Goal: Information Seeking & Learning: Learn about a topic

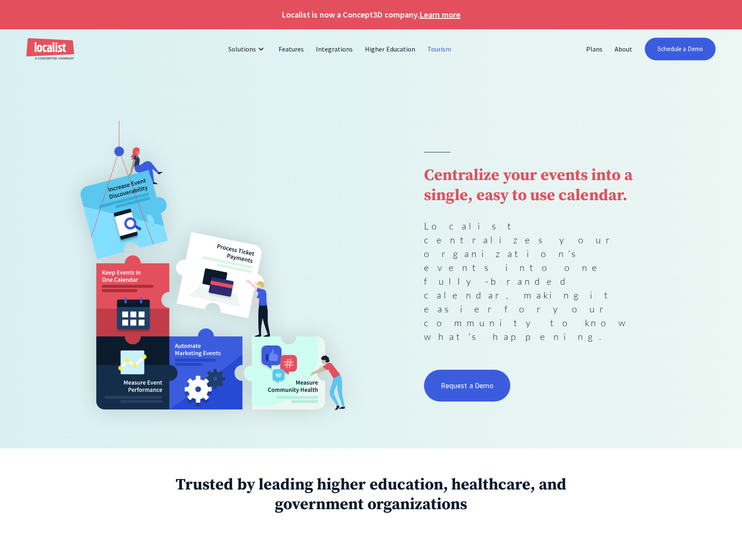
click at [434, 52] on link "Tourism" at bounding box center [439, 49] width 36 height 20
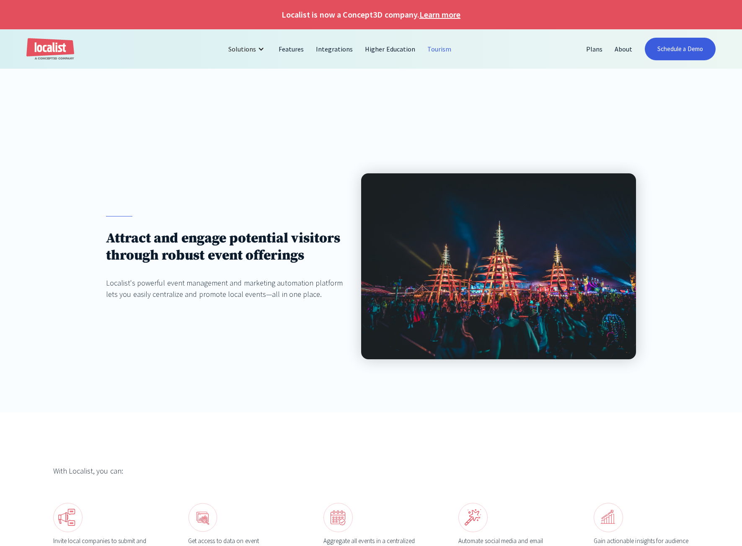
click at [506, 123] on div "Attract and engage potential visitors through robust event offerings Localist's…" at bounding box center [371, 267] width 742 height 292
click at [414, 157] on div "Attract and engage potential visitors through robust event offerings Localist's…" at bounding box center [371, 267] width 742 height 292
click at [233, 266] on div "Attract and engage potential visitors through robust event offerings Localist's…" at bounding box center [225, 258] width 238 height 84
drag, startPoint x: 281, startPoint y: 281, endPoint x: 176, endPoint y: 234, distance: 114.8
click at [197, 241] on div "Attract and engage potential visitors through robust event offerings Localist's…" at bounding box center [225, 258] width 238 height 84
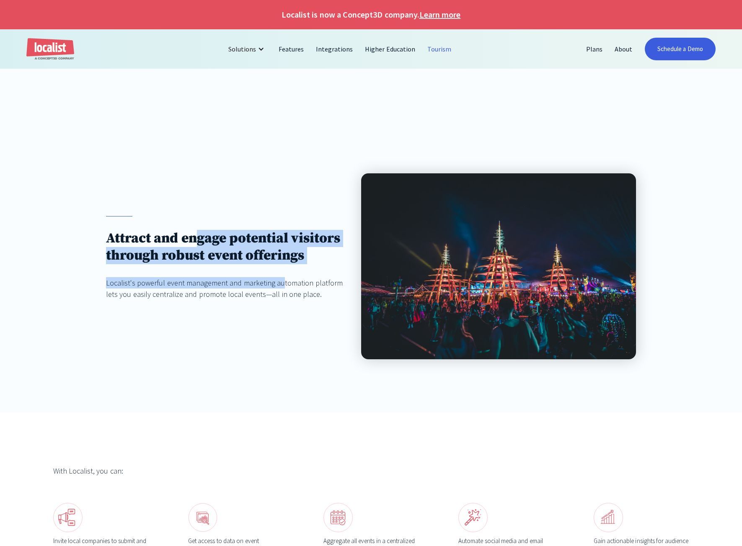
click at [201, 279] on div "Localist's powerful event management and marketing automation platform lets you…" at bounding box center [225, 288] width 238 height 23
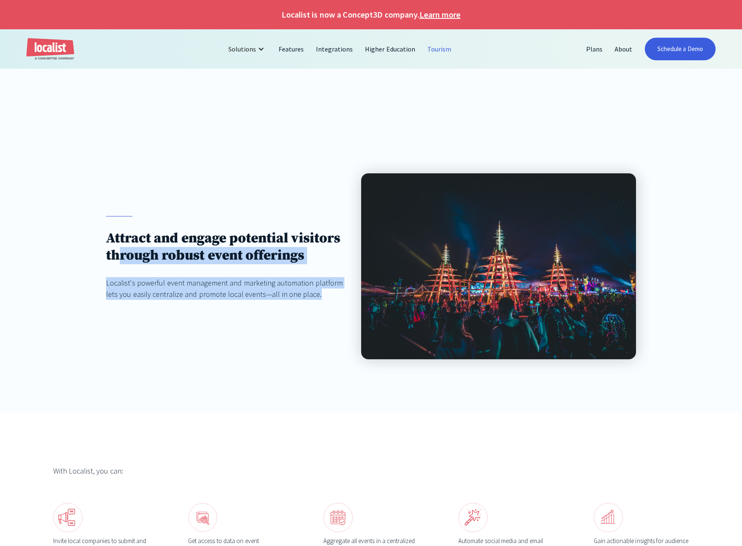
drag, startPoint x: 317, startPoint y: 300, endPoint x: 119, endPoint y: 250, distance: 203.8
click at [119, 251] on div "Attract and engage potential visitors through robust event offerings Localist's…" at bounding box center [225, 266] width 238 height 101
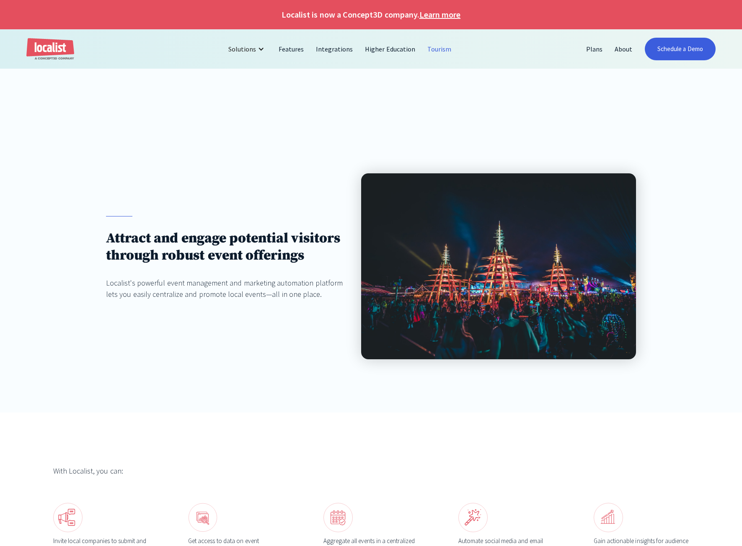
click at [116, 249] on h1 "Attract and engage potential visitors through robust event offerings" at bounding box center [225, 247] width 238 height 34
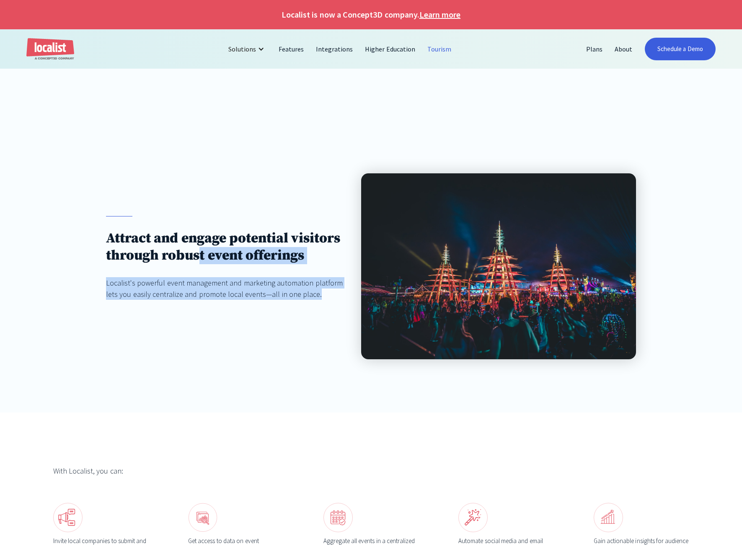
drag, startPoint x: 319, startPoint y: 295, endPoint x: 186, endPoint y: 257, distance: 138.1
click at [190, 258] on div "Attract and engage potential visitors through robust event offerings Localist's…" at bounding box center [225, 258] width 238 height 84
click at [194, 300] on div "Attract and engage potential visitors through robust event offerings Localist's…" at bounding box center [225, 266] width 238 height 101
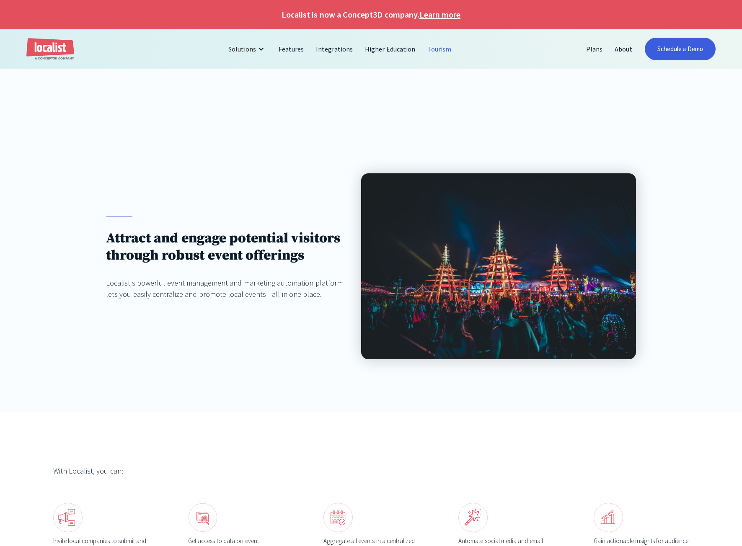
click at [566, 445] on div "With Localist, you can: Invite local companies to submit and promote their even…" at bounding box center [371, 516] width 742 height 206
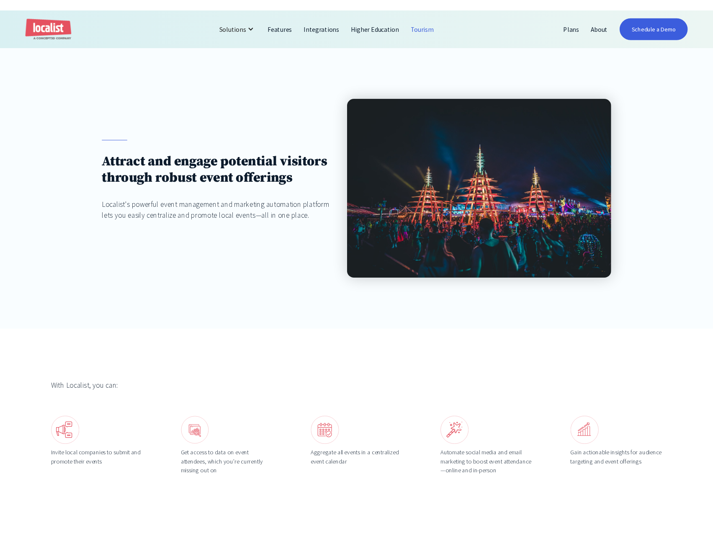
scroll to position [126, 0]
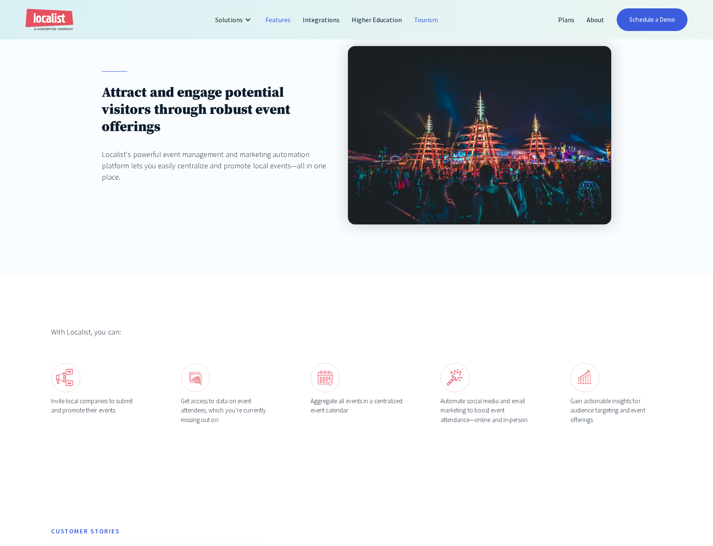
click at [283, 19] on link "Features" at bounding box center [278, 20] width 37 height 20
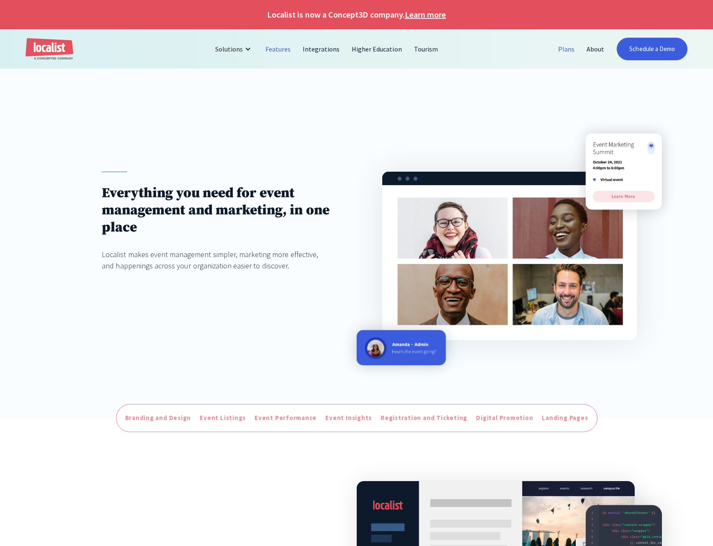
click at [572, 51] on link "Plans" at bounding box center [567, 49] width 28 height 20
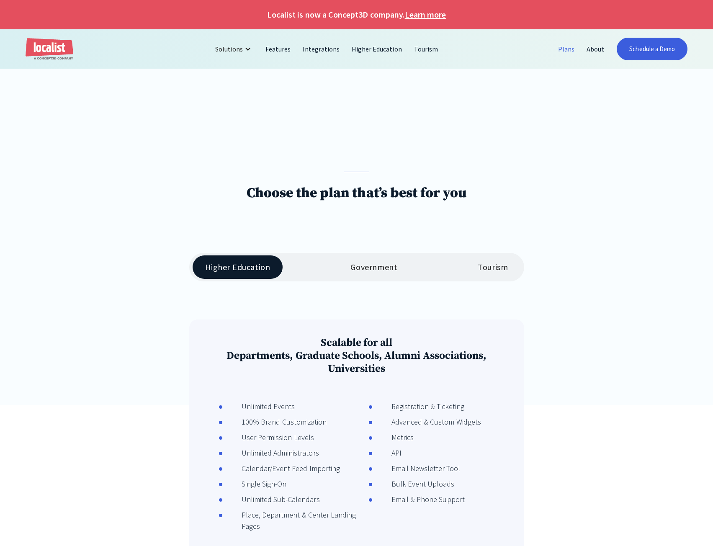
click at [391, 264] on div "Government" at bounding box center [374, 267] width 47 height 10
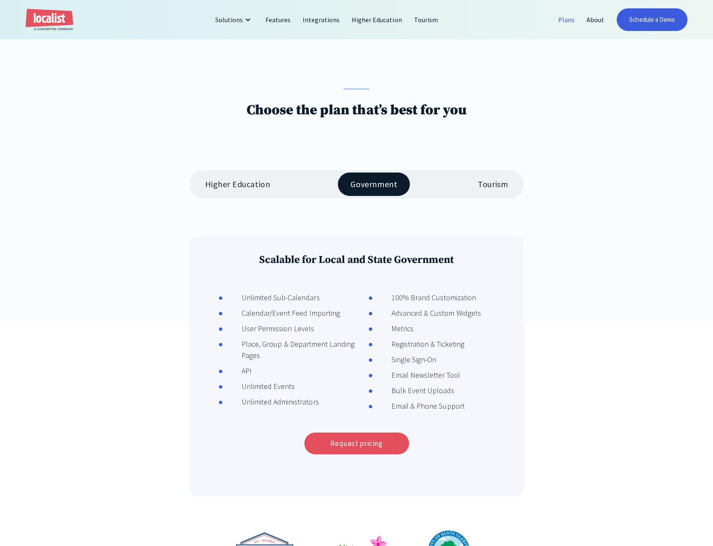
scroll to position [84, 0]
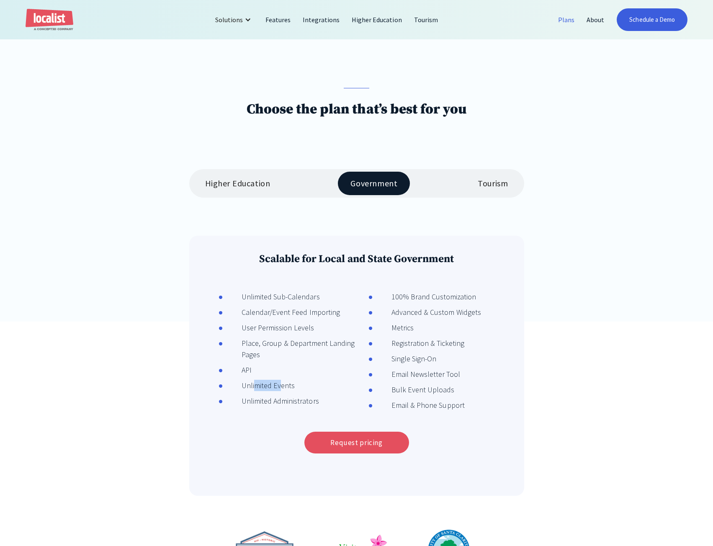
drag, startPoint x: 280, startPoint y: 382, endPoint x: 254, endPoint y: 381, distance: 26.4
click at [254, 381] on div "Unlimited Events" at bounding box center [259, 385] width 72 height 11
click at [263, 395] on li "Unlimited Events" at bounding box center [290, 388] width 143 height 16
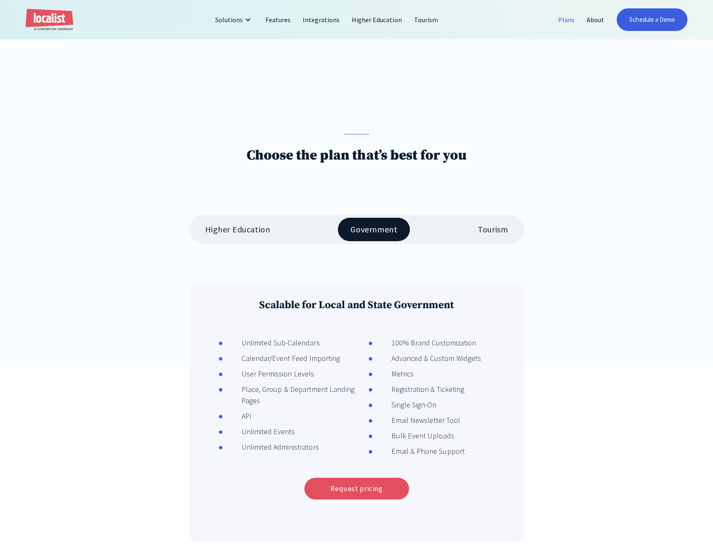
scroll to position [0, 0]
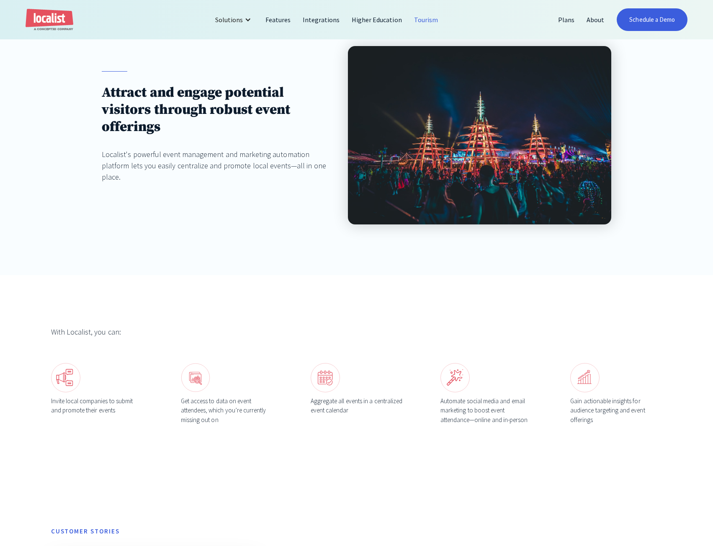
click at [80, 44] on div "Attract and engage potential visitors through robust event offerings Localist's…" at bounding box center [356, 135] width 713 height 280
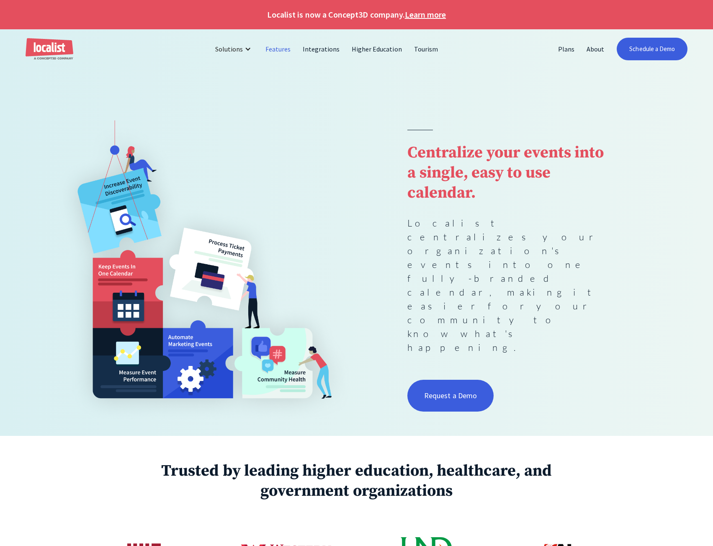
click at [279, 50] on link "Features" at bounding box center [278, 49] width 37 height 20
